Goal: Task Accomplishment & Management: Complete application form

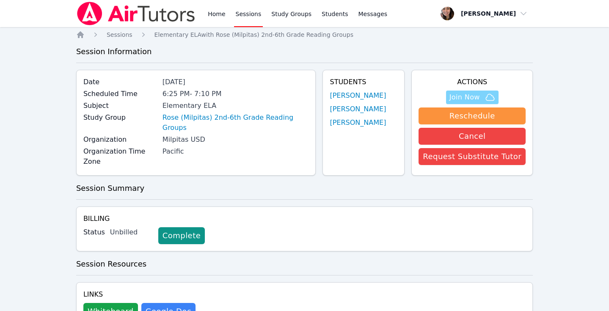
click at [480, 100] on span "Join Now" at bounding box center [465, 97] width 30 height 10
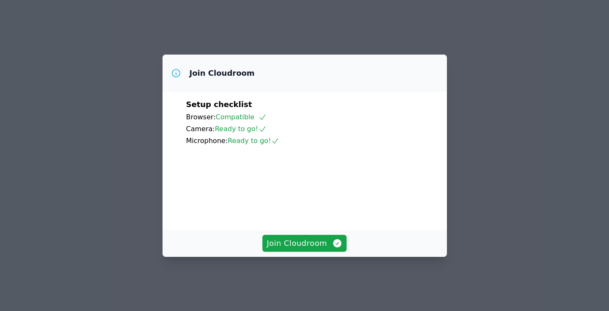
click at [315, 242] on div "Join Cloudroom" at bounding box center [305, 243] width 284 height 27
click at [310, 249] on span "Join Cloudroom" at bounding box center [305, 243] width 76 height 12
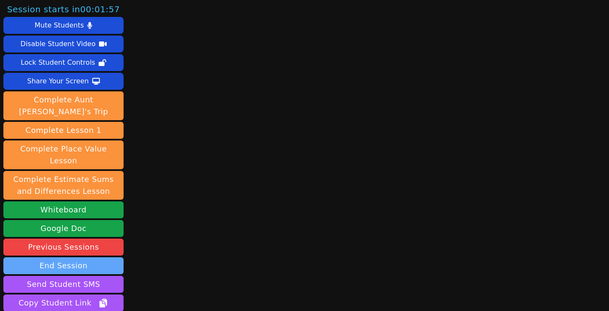
scroll to position [50, 0]
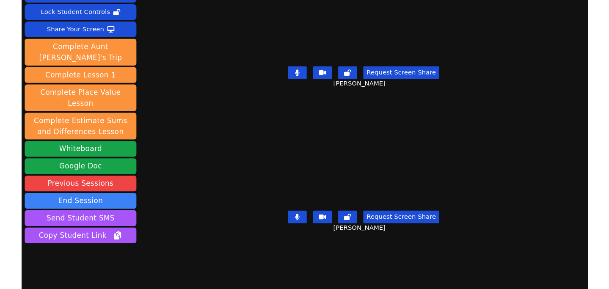
scroll to position [0, 0]
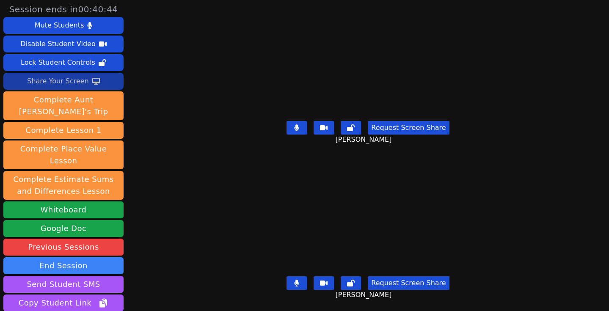
click at [79, 76] on div "Share Your Screen" at bounding box center [58, 81] width 62 height 14
click at [299, 126] on icon at bounding box center [297, 127] width 5 height 7
click at [299, 283] on icon at bounding box center [297, 283] width 5 height 7
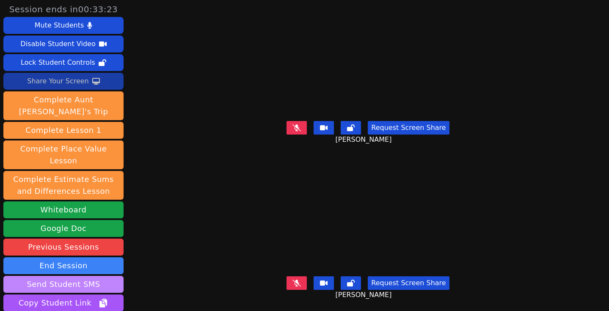
scroll to position [50, 0]
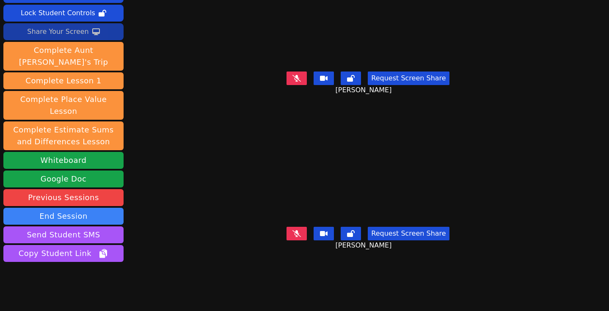
click at [295, 228] on button at bounding box center [297, 234] width 20 height 14
click at [423, 233] on button "Request Screen Share" at bounding box center [408, 234] width 81 height 14
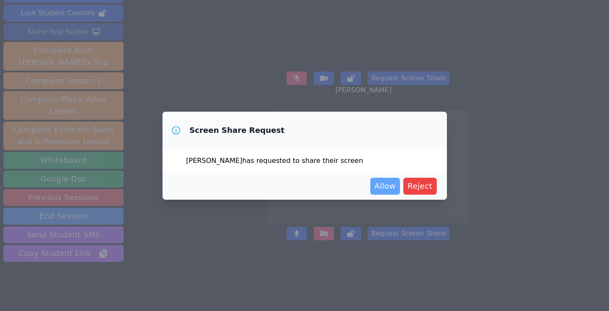
click at [389, 182] on span "Allow" at bounding box center [385, 186] width 21 height 12
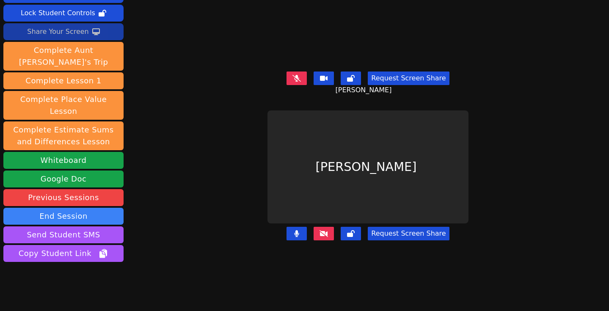
click at [398, 238] on button "Request Screen Share" at bounding box center [408, 234] width 81 height 14
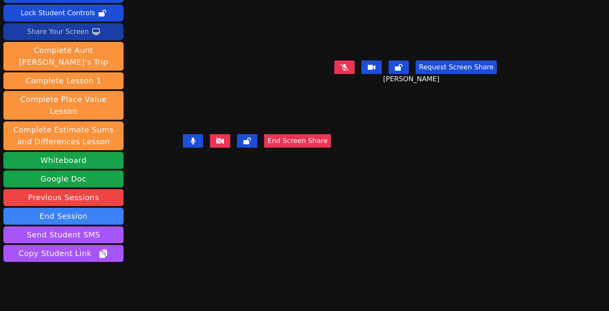
click at [286, 148] on button "End Screen Share" at bounding box center [297, 141] width 67 height 14
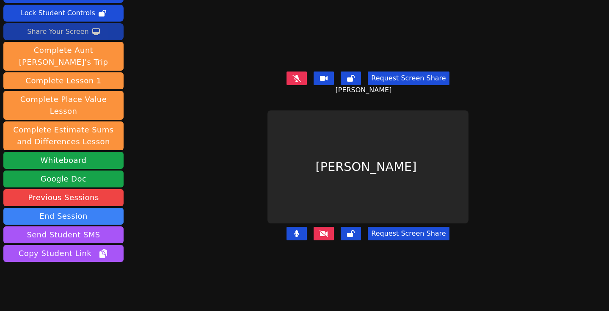
click at [417, 235] on button "Request Screen Share" at bounding box center [408, 234] width 81 height 14
click at [306, 76] on button at bounding box center [297, 79] width 20 height 14
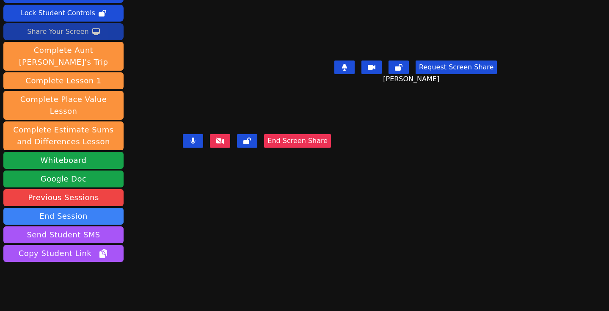
click at [347, 71] on icon at bounding box center [344, 67] width 5 height 7
click at [349, 71] on icon at bounding box center [344, 67] width 8 height 7
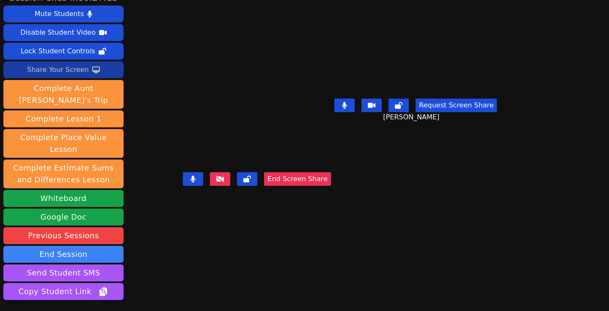
scroll to position [10, 0]
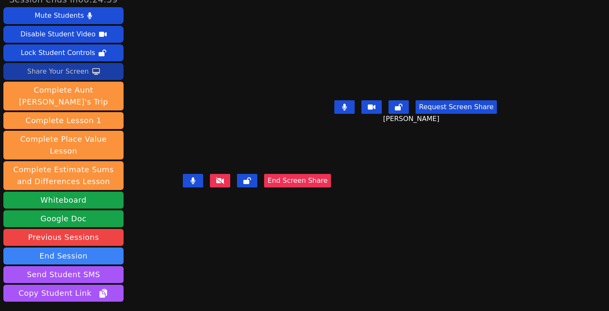
click at [347, 110] on icon at bounding box center [344, 107] width 5 height 7
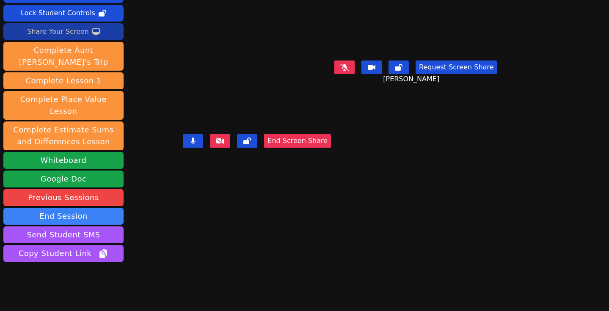
scroll to position [0, 0]
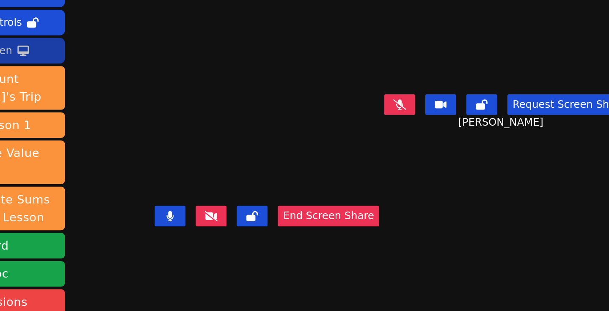
click at [355, 124] on button at bounding box center [344, 117] width 20 height 14
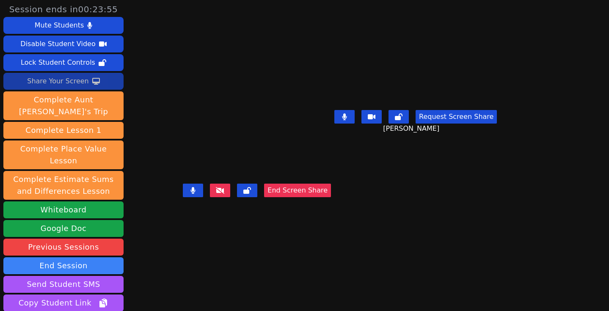
click at [347, 120] on icon at bounding box center [344, 116] width 5 height 7
click at [355, 124] on button at bounding box center [344, 117] width 20 height 14
click at [347, 120] on icon at bounding box center [344, 116] width 5 height 7
click at [196, 194] on icon at bounding box center [193, 190] width 5 height 7
click at [355, 124] on button at bounding box center [344, 117] width 20 height 14
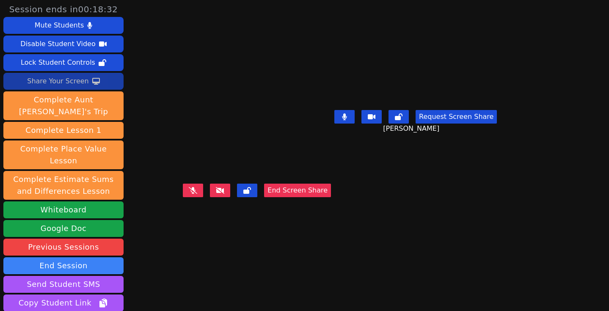
click at [197, 194] on icon at bounding box center [193, 190] width 8 height 7
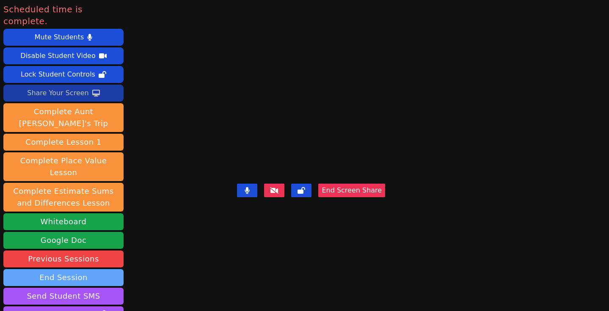
click at [92, 269] on button "End Session" at bounding box center [63, 277] width 120 height 17
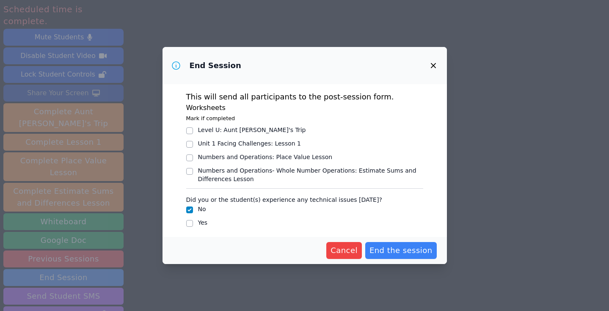
scroll to position [3, 0]
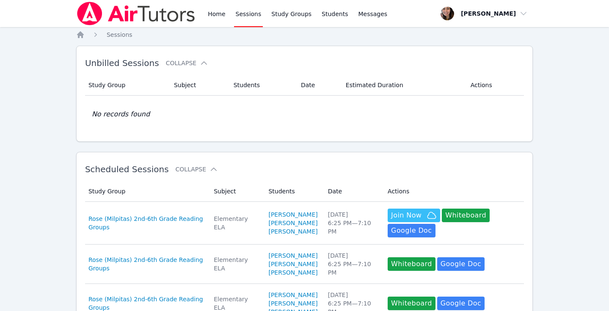
click at [236, 12] on link "Sessions" at bounding box center [248, 13] width 29 height 27
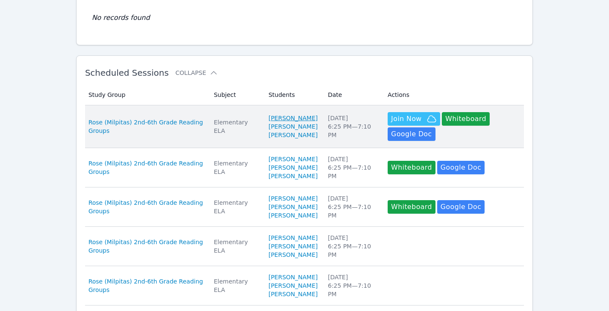
scroll to position [102, 0]
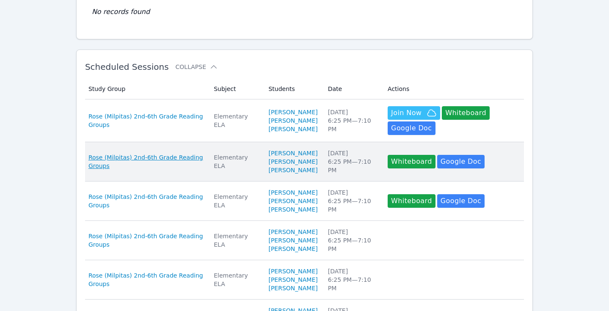
click at [143, 170] on span "Rose (Milpitas) 2nd-6th Grade Reading Groups" at bounding box center [145, 161] width 115 height 17
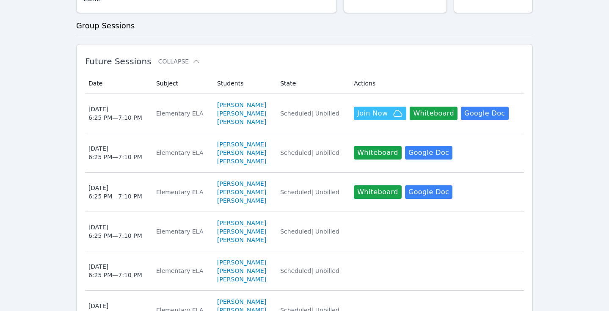
scroll to position [205, 0]
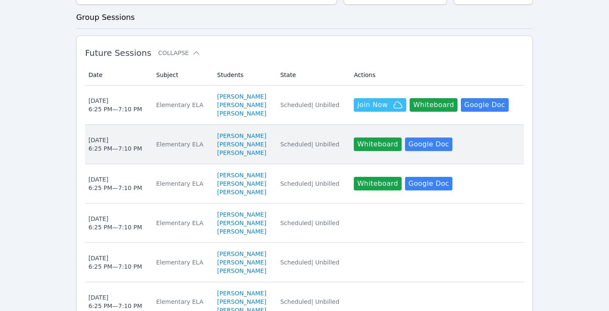
click at [124, 138] on div "Wed Oct 8 6:25 PM — 7:10 PM" at bounding box center [115, 144] width 54 height 17
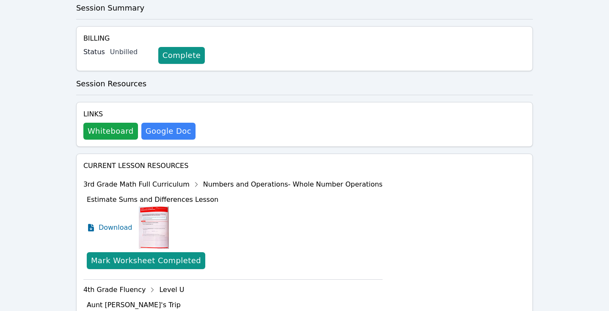
scroll to position [181, 0]
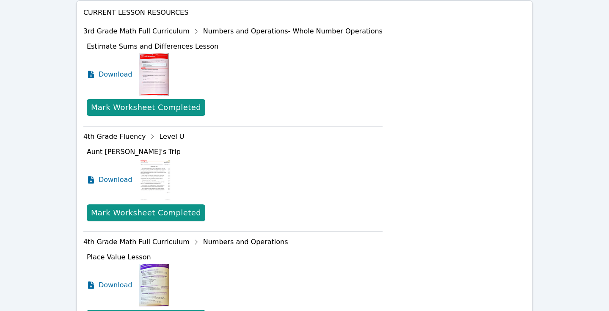
scroll to position [338, 0]
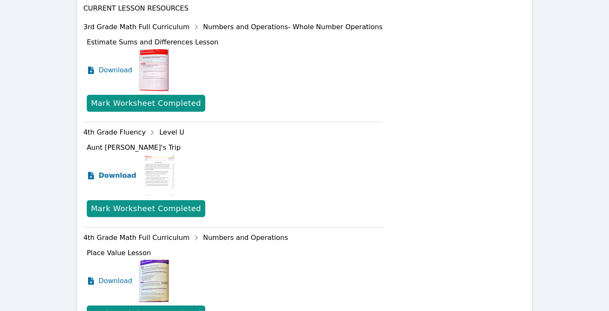
click at [113, 177] on span "Download" at bounding box center [118, 176] width 38 height 10
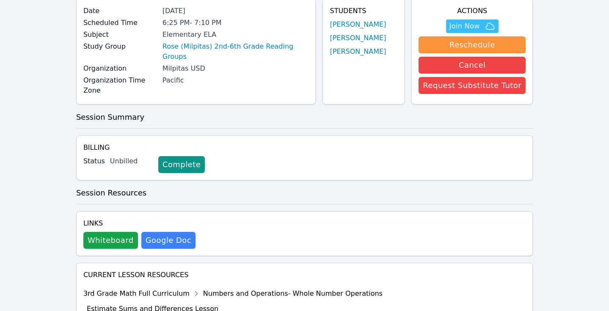
scroll to position [0, 0]
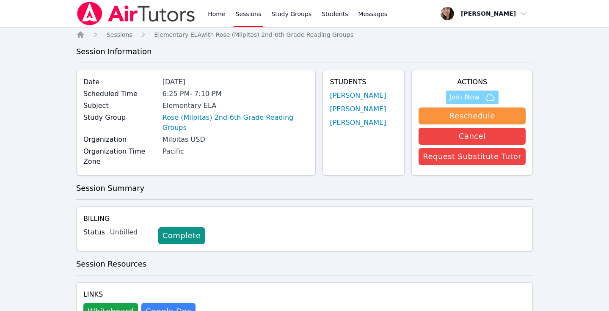
click at [468, 98] on span "Join Now" at bounding box center [465, 97] width 30 height 10
click at [483, 96] on span "Join Now" at bounding box center [473, 97] width 46 height 10
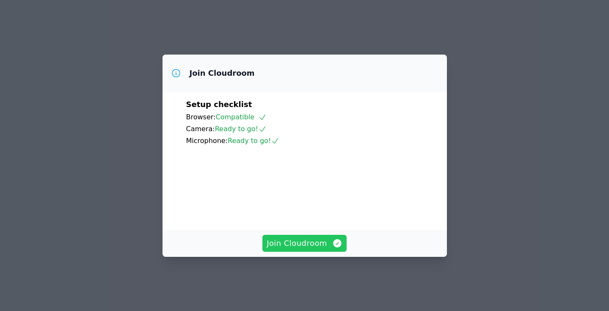
click at [310, 252] on button "Join Cloudroom" at bounding box center [304, 243] width 84 height 17
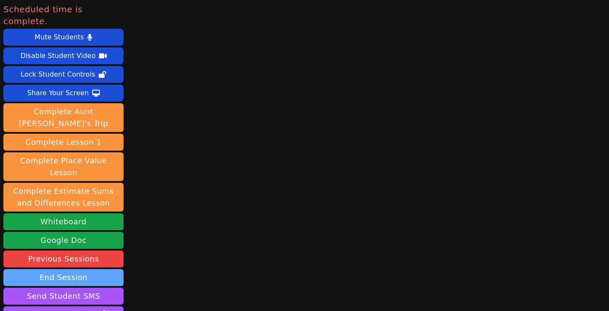
click at [61, 269] on button "End Session" at bounding box center [63, 277] width 120 height 17
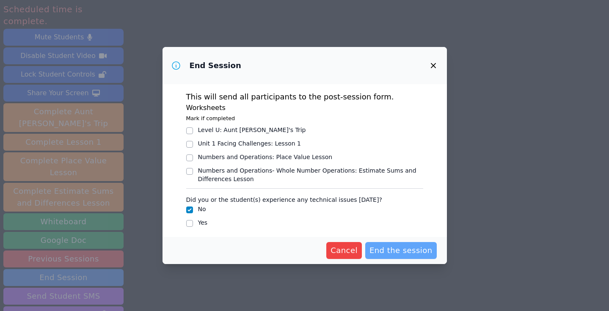
click at [392, 245] on span "End the session" at bounding box center [401, 251] width 63 height 12
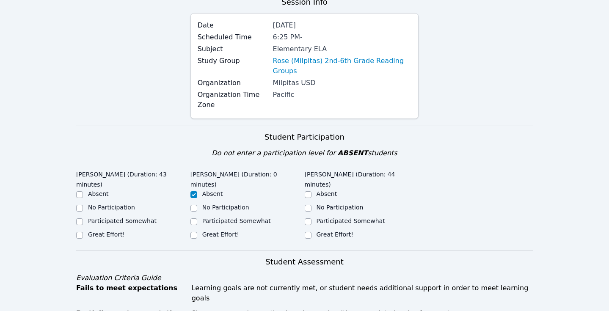
scroll to position [81, 0]
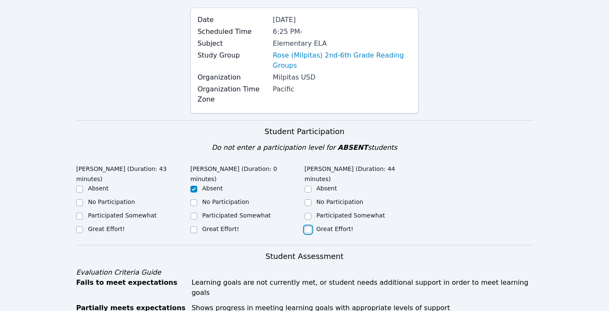
click at [307, 226] on input "Great Effort!" at bounding box center [308, 229] width 7 height 7
checkbox input "true"
click at [80, 226] on input "Great Effort!" at bounding box center [79, 229] width 7 height 7
checkbox input "true"
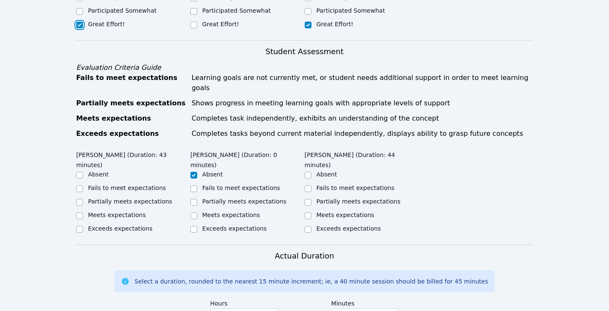
scroll to position [288, 0]
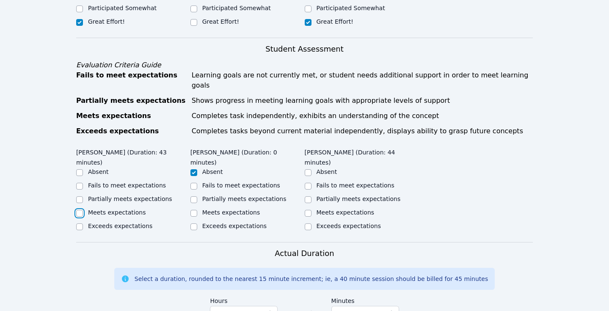
click at [78, 210] on input "Meets expectations" at bounding box center [79, 213] width 7 height 7
checkbox input "true"
click at [308, 223] on input "Exceeds expectations" at bounding box center [308, 226] width 7 height 7
checkbox input "true"
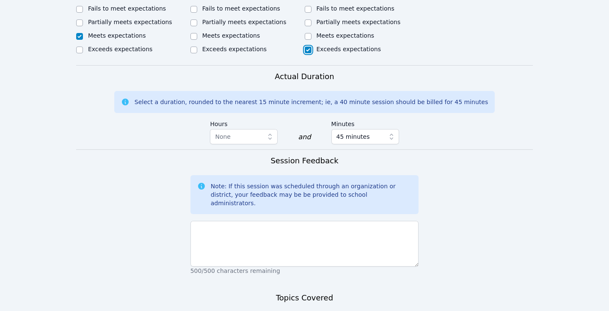
scroll to position [466, 0]
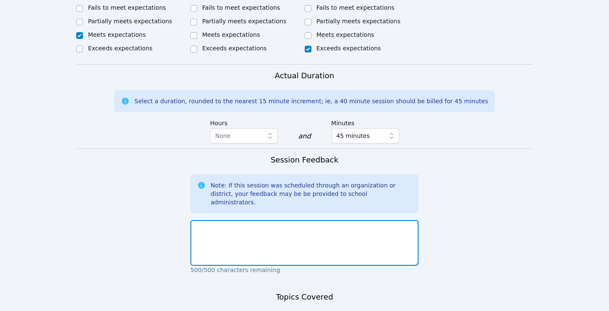
click at [276, 220] on textarea at bounding box center [304, 243] width 229 height 46
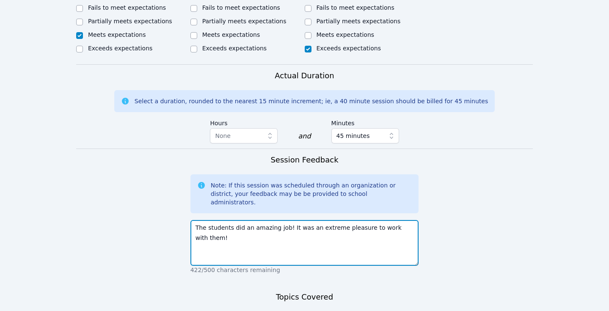
click at [289, 220] on textarea "The students did an amazing job! It was an extreme pleasure to work with them!" at bounding box center [304, 243] width 229 height 46
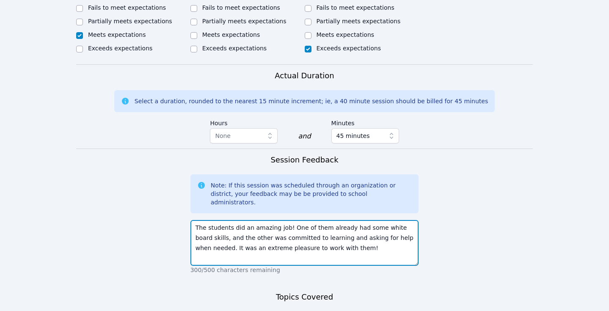
scroll to position [552, 0]
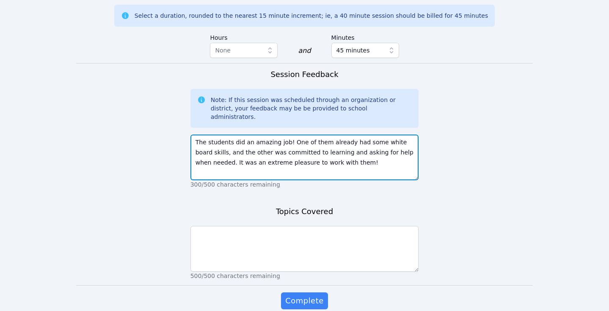
type textarea "The students did an amazing job! One of them already had some white board skill…"
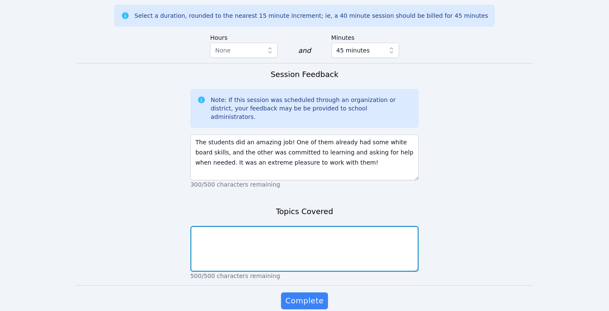
click at [345, 226] on textarea at bounding box center [304, 249] width 229 height 46
click at [232, 226] on textarea "White board how to use and" at bounding box center [304, 249] width 229 height 46
click at [263, 226] on textarea "White board (how to use and" at bounding box center [304, 249] width 229 height 46
click at [301, 226] on textarea "White board (how-to-use)and" at bounding box center [304, 249] width 229 height 46
click at [266, 226] on textarea "White board (how-to-use)and" at bounding box center [304, 249] width 229 height 46
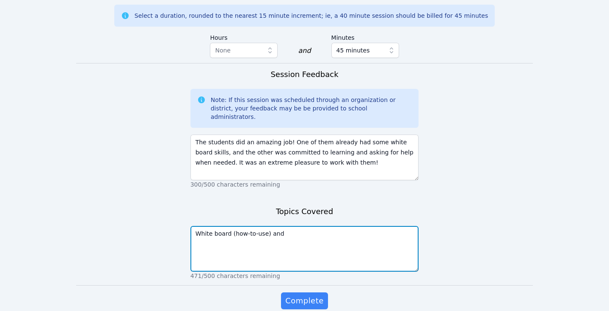
click at [303, 226] on textarea "White board (how-to-use) and" at bounding box center [304, 249] width 229 height 46
type textarea "White board (how-to-use) and Get to know me"
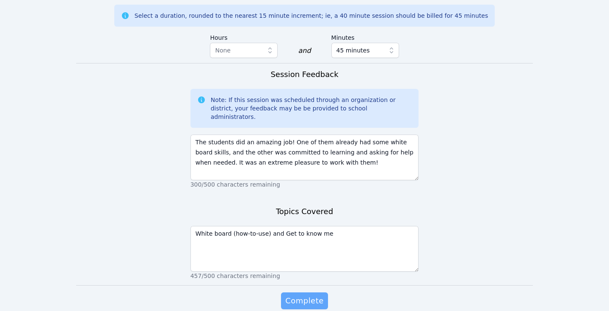
click at [303, 295] on span "Complete" at bounding box center [304, 301] width 38 height 12
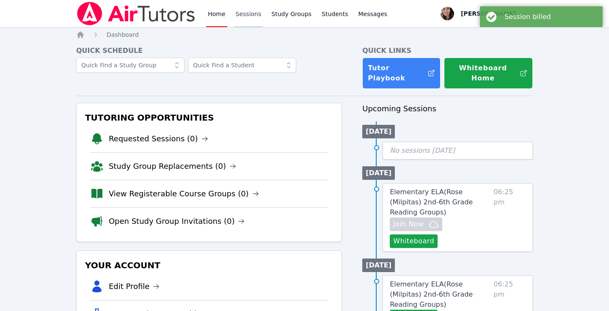
click at [255, 24] on link "Sessions" at bounding box center [248, 13] width 29 height 27
